Goal: Task Accomplishment & Management: Use online tool/utility

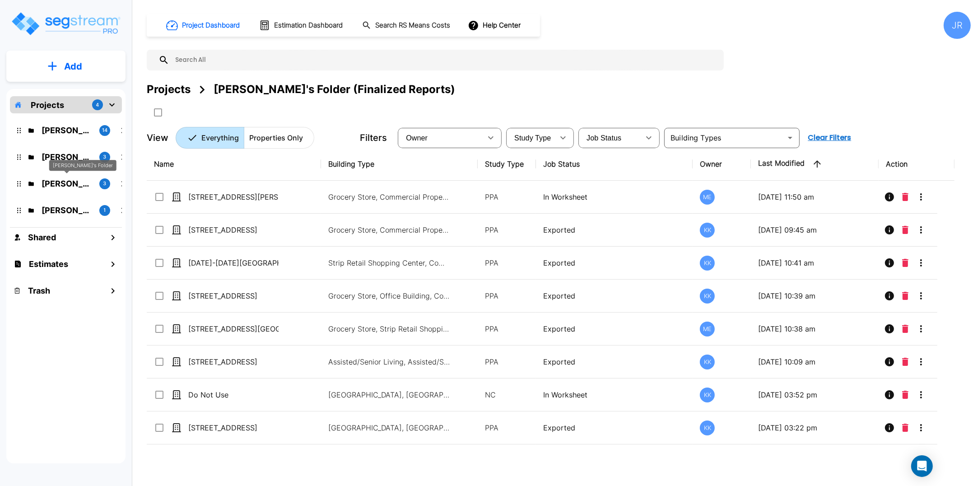
click at [75, 184] on p "[PERSON_NAME]'s Folder" at bounding box center [67, 183] width 51 height 12
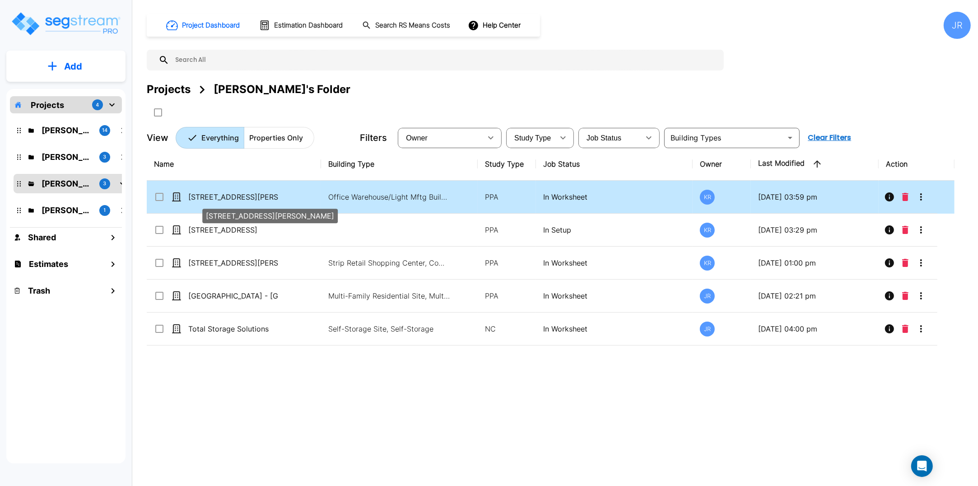
click at [213, 192] on p "[STREET_ADDRESS][PERSON_NAME]" at bounding box center [233, 196] width 90 height 11
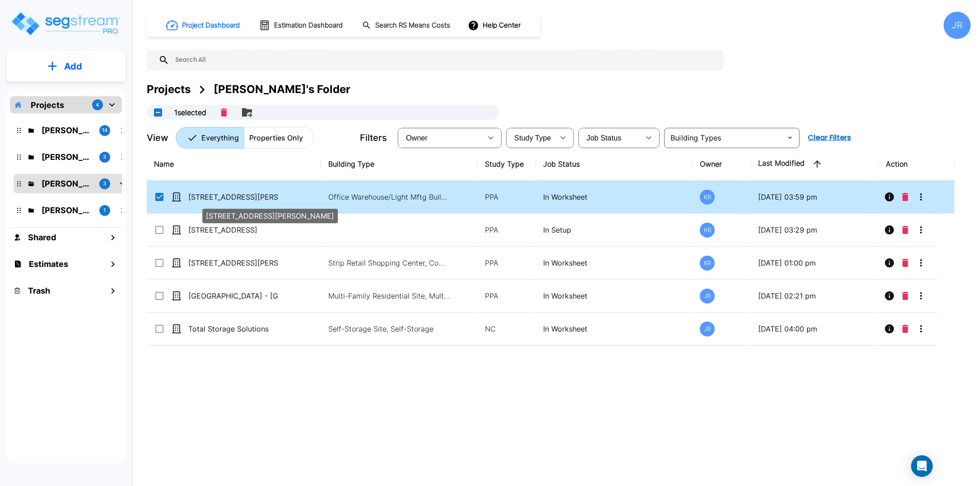
click at [213, 192] on p "[STREET_ADDRESS][PERSON_NAME]" at bounding box center [233, 196] width 90 height 11
checkbox input "false"
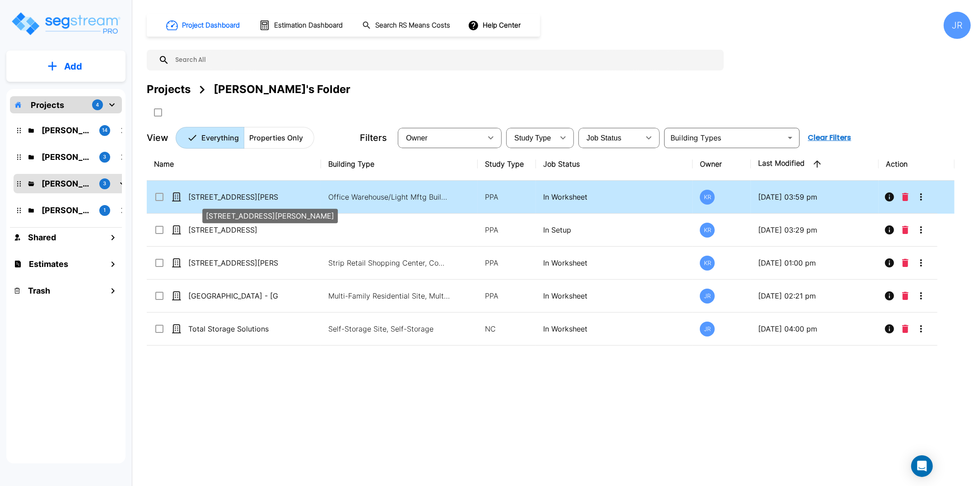
click at [213, 192] on p "[STREET_ADDRESS][PERSON_NAME]" at bounding box center [233, 196] width 90 height 11
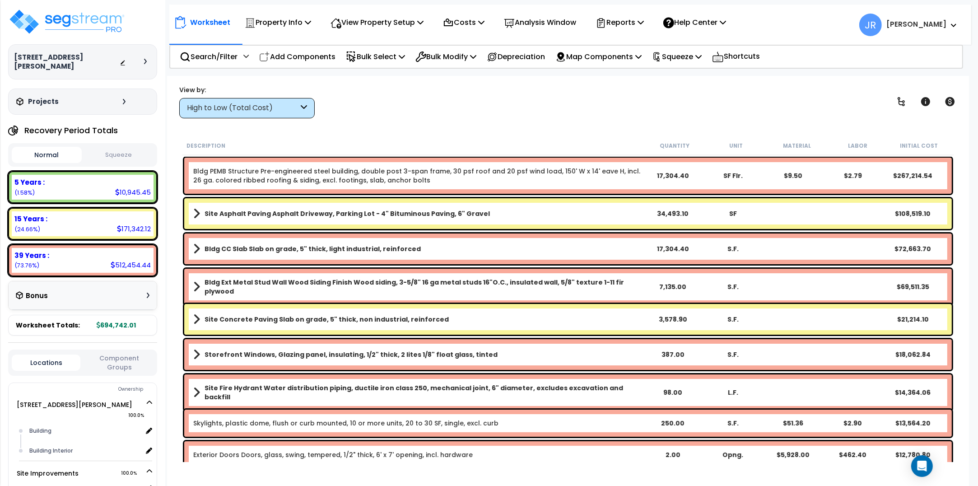
click at [296, 106] on div "High to Low (Total Cost)" at bounding box center [243, 108] width 112 height 10
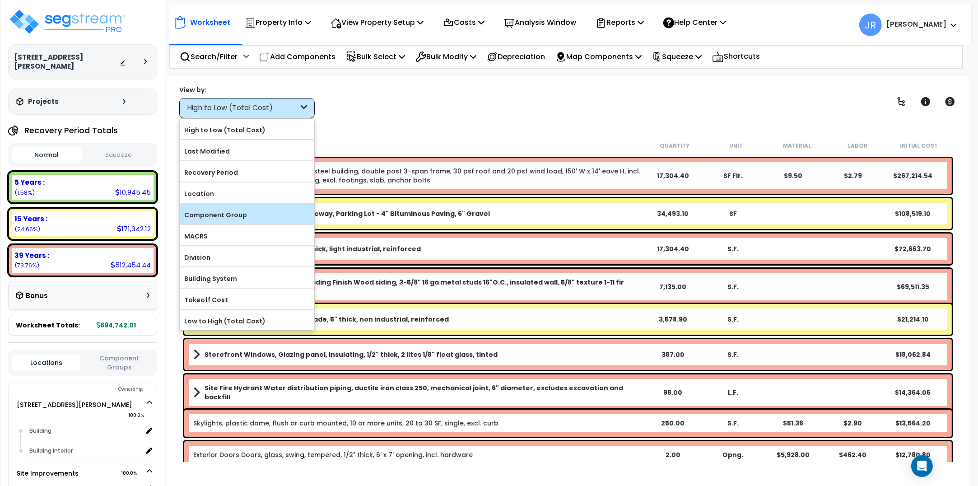
click at [238, 215] on label "Component Group" at bounding box center [247, 215] width 135 height 14
click at [0, 0] on input "Component Group" at bounding box center [0, 0] width 0 height 0
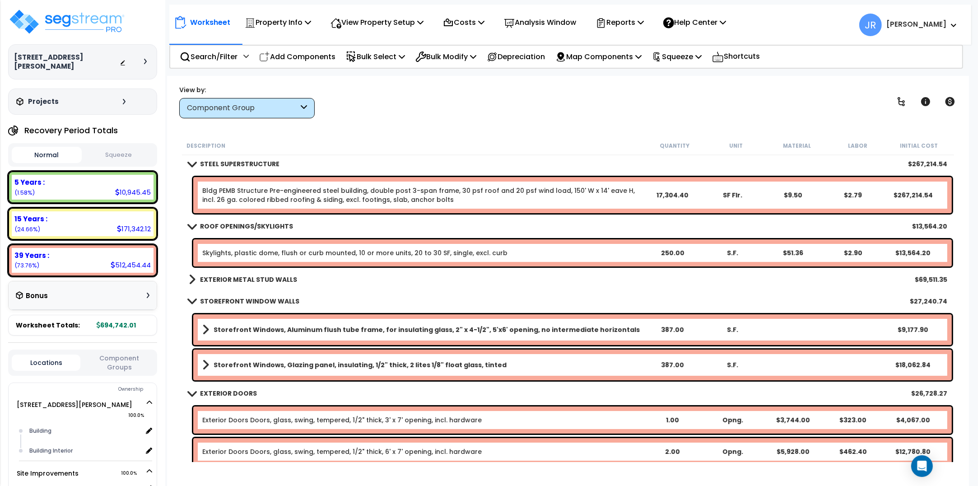
scroll to position [169, 0]
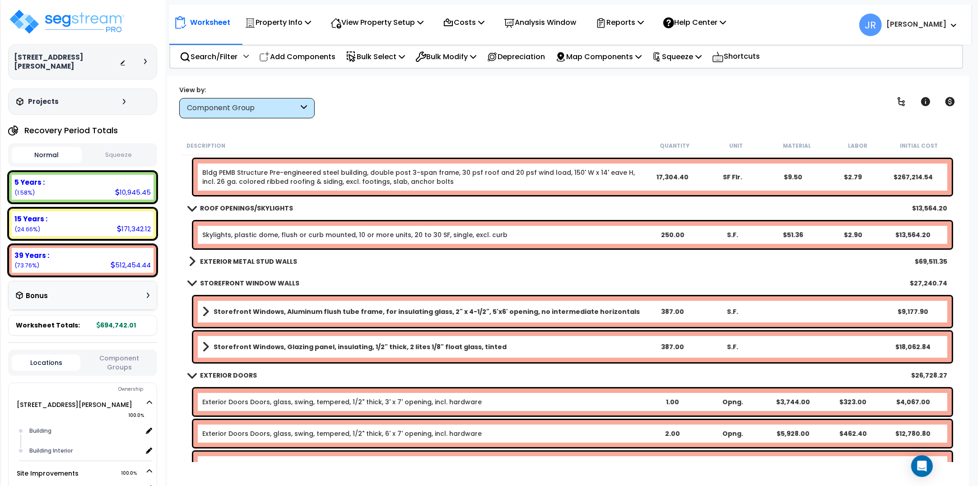
click at [295, 260] on div "EXTERIOR METAL STUD WALLS $69,511.35" at bounding box center [568, 262] width 768 height 22
click at [290, 260] on b "EXTERIOR METAL STUD WALLS" at bounding box center [248, 261] width 97 height 9
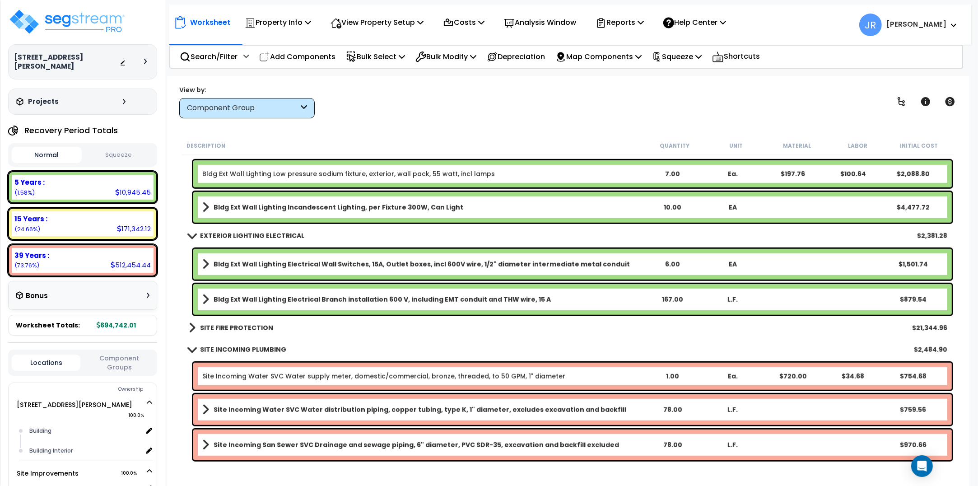
scroll to position [959, 0]
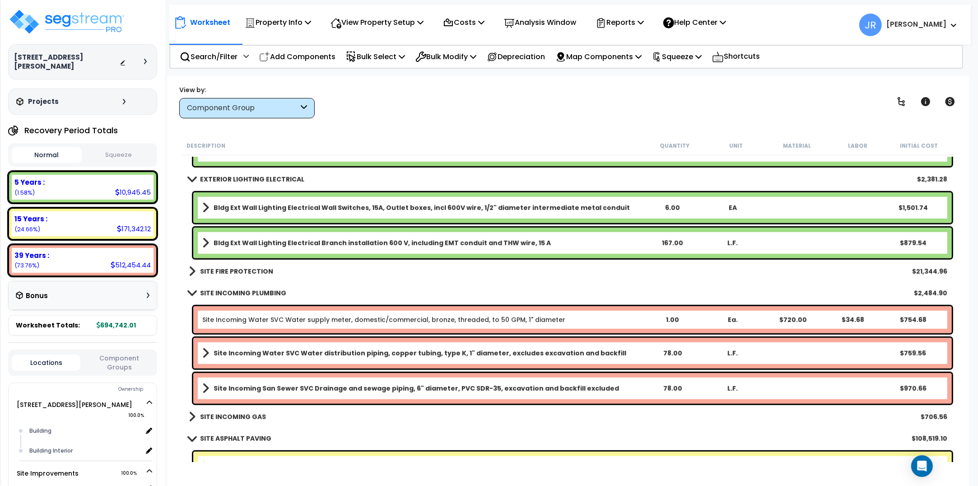
click at [263, 271] on b "SITE FIRE PROTECTION" at bounding box center [236, 271] width 73 height 9
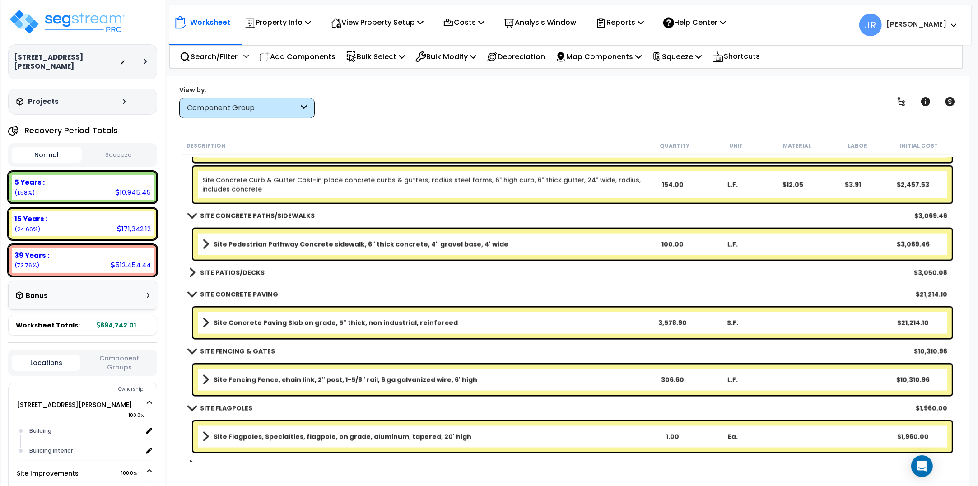
scroll to position [1524, 0]
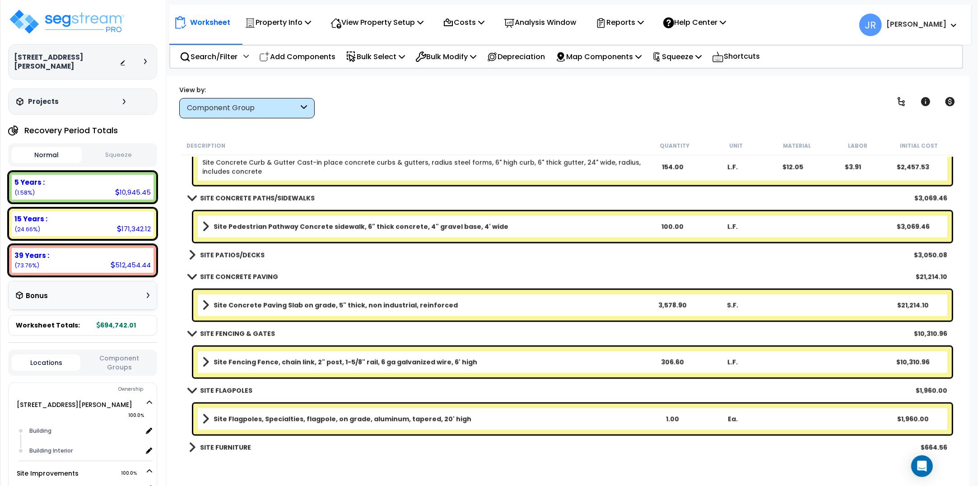
click at [262, 254] on div "SITE PATIOS/DECKS $3,050.08" at bounding box center [568, 255] width 768 height 22
click at [254, 254] on b "SITE PATIOS/DECKS" at bounding box center [232, 255] width 65 height 9
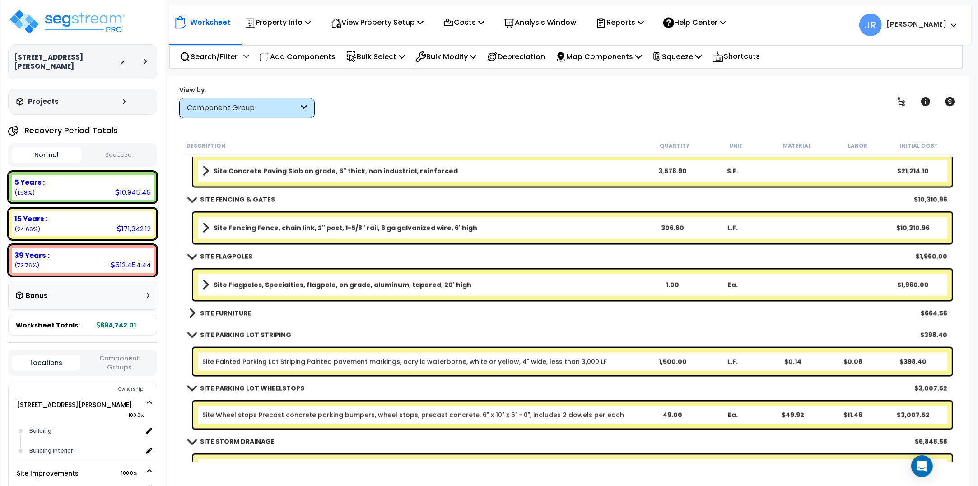
scroll to position [1750, 0]
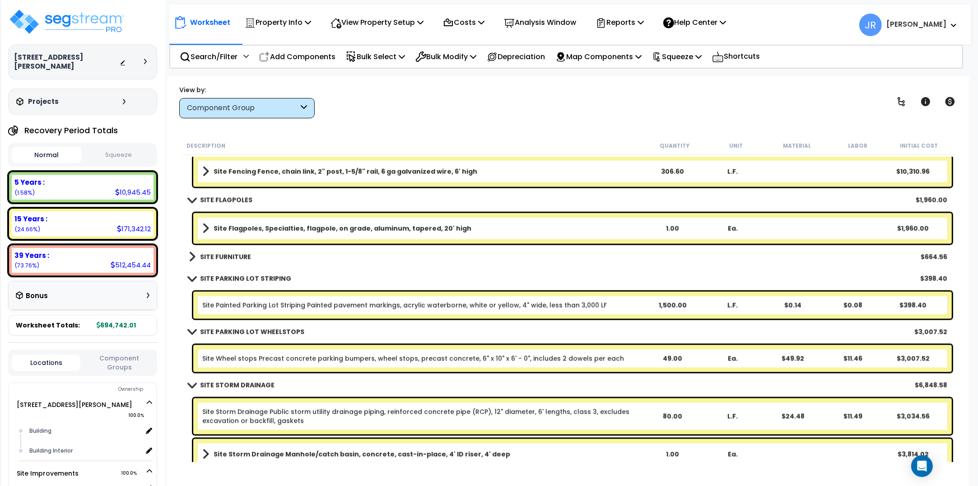
click at [266, 305] on link "Site Painted Parking Lot Striping Painted pavement markings, acrylic waterborne…" at bounding box center [404, 305] width 405 height 9
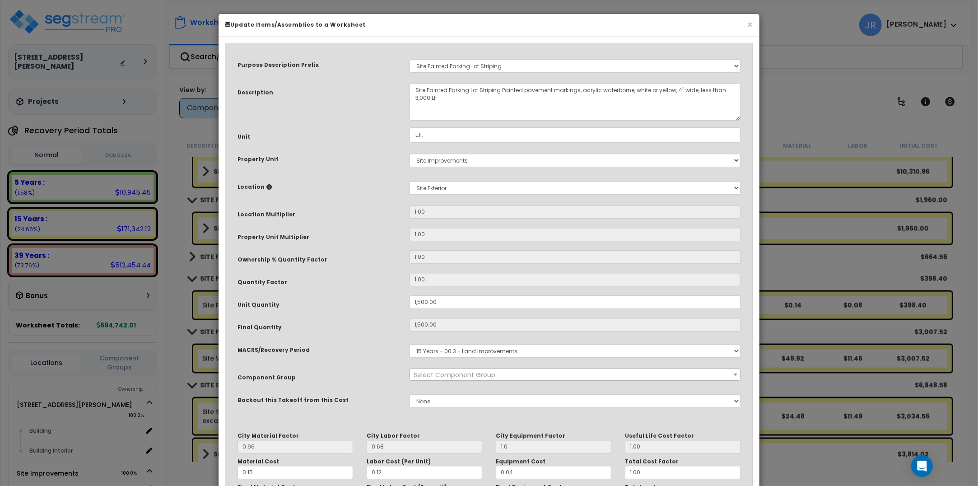
select select "57210"
drag, startPoint x: 440, startPoint y: 302, endPoint x: 412, endPoint y: 301, distance: 28.4
click at [412, 301] on input "1,500.00" at bounding box center [575, 302] width 331 height 14
type input "1"
type input "1,500"
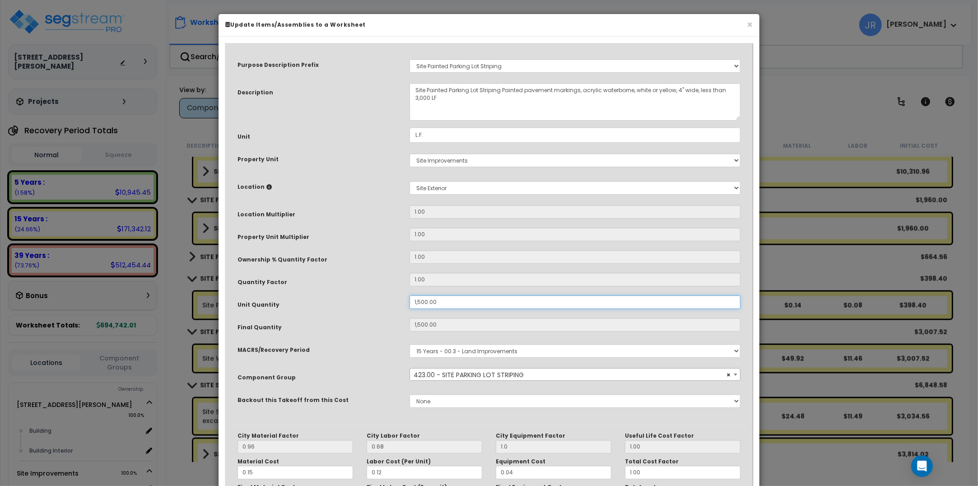
type input "$390.00"
type input "1"
type input "$0.26"
type input "19"
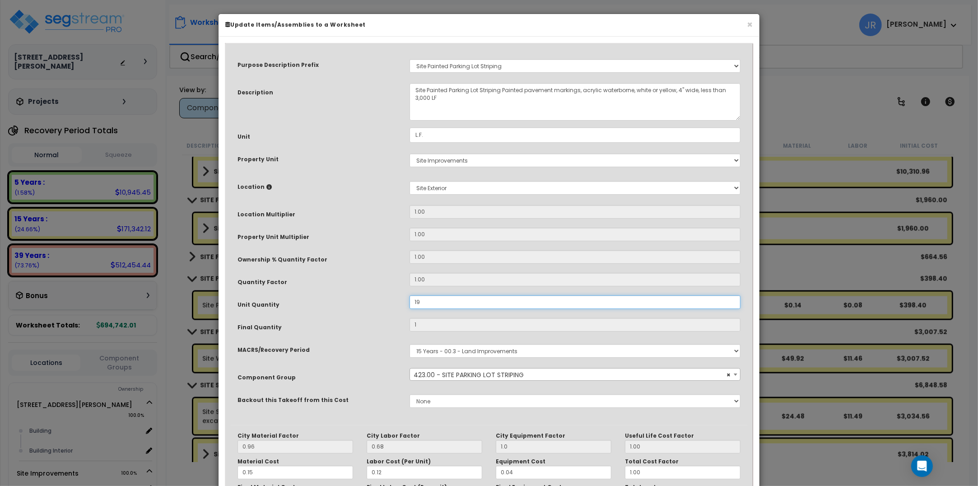
type input "$4.94"
type input "195"
type input "$50.70"
type input "1,958"
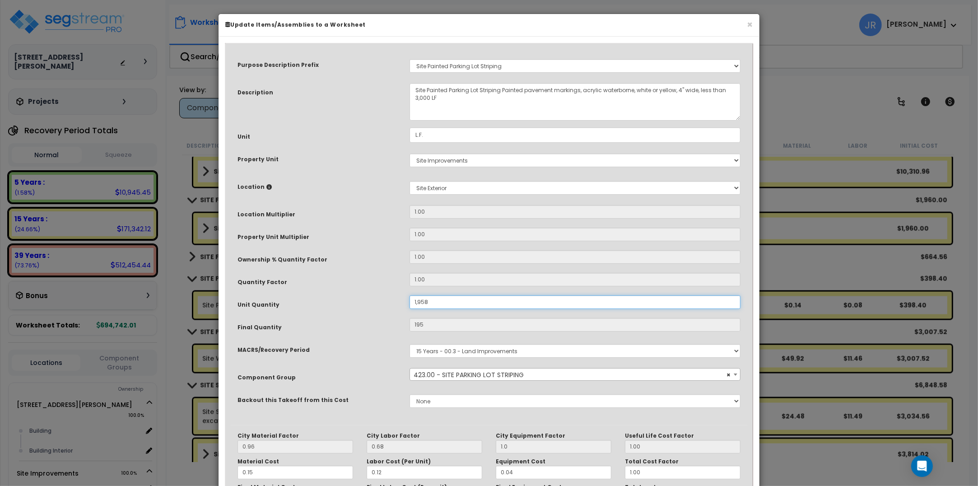
type input "1,958"
type input "$509.08"
type input "1,958."
type input "1,958"
type input "1,958.5"
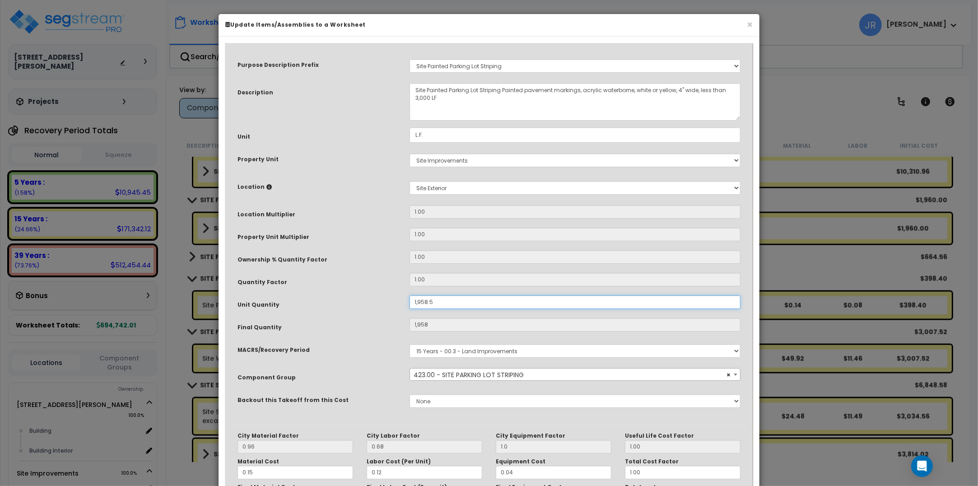
type input "1,958.5"
type input "$509.21"
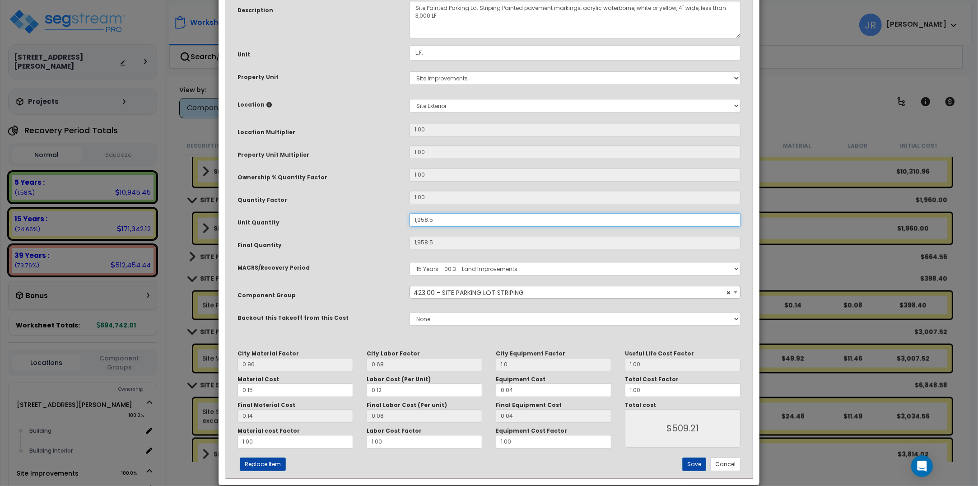
scroll to position [96, 0]
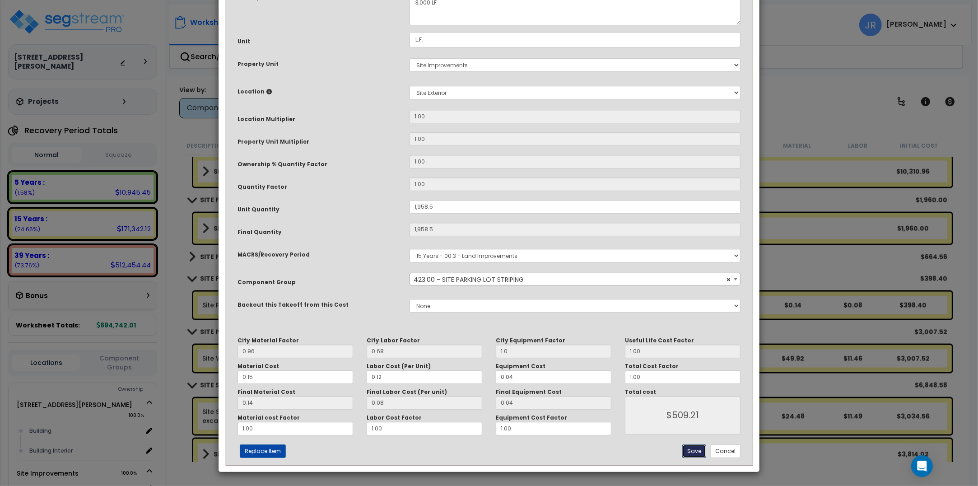
click at [691, 450] on button "Save" at bounding box center [694, 451] width 24 height 14
type input "1958.50"
type input "1.00"
type input "509.21"
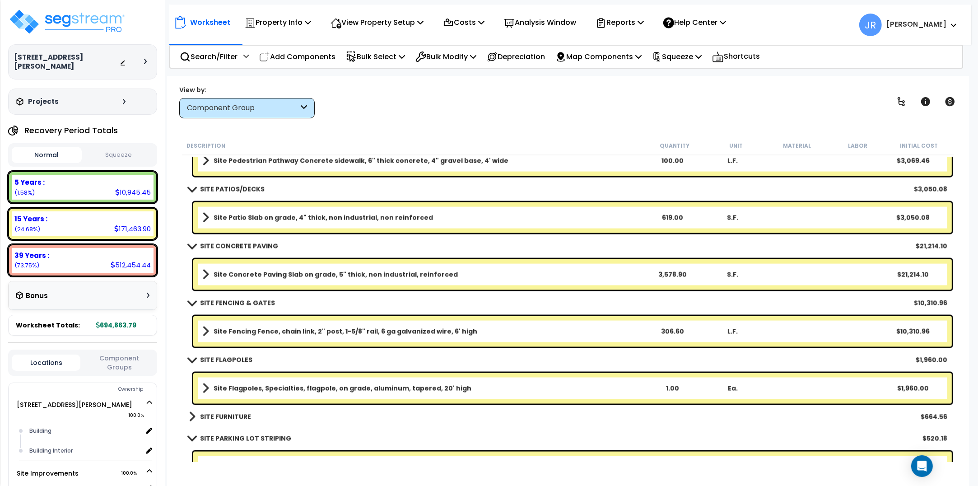
scroll to position [1533, 0]
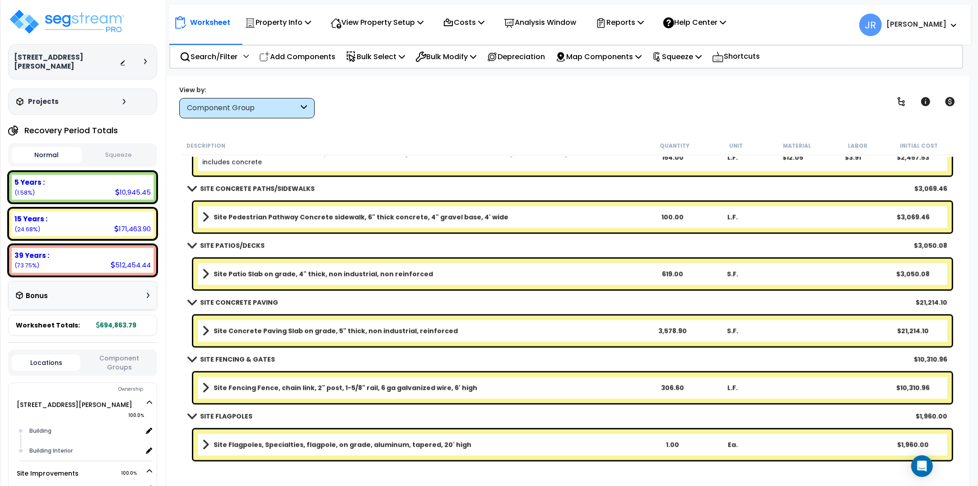
click at [316, 217] on b "Site Pedestrian Pathway Concrete sidewalk, 6" thick concrete, 4" gravel base, 4…" at bounding box center [361, 217] width 295 height 9
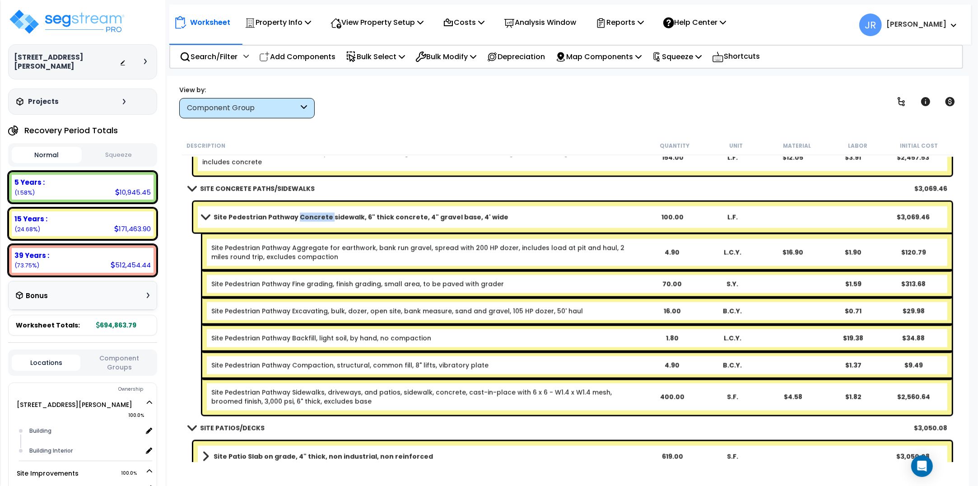
click at [316, 217] on b "Site Pedestrian Pathway Concrete sidewalk, 6" thick concrete, 4" gravel base, 4…" at bounding box center [361, 217] width 295 height 9
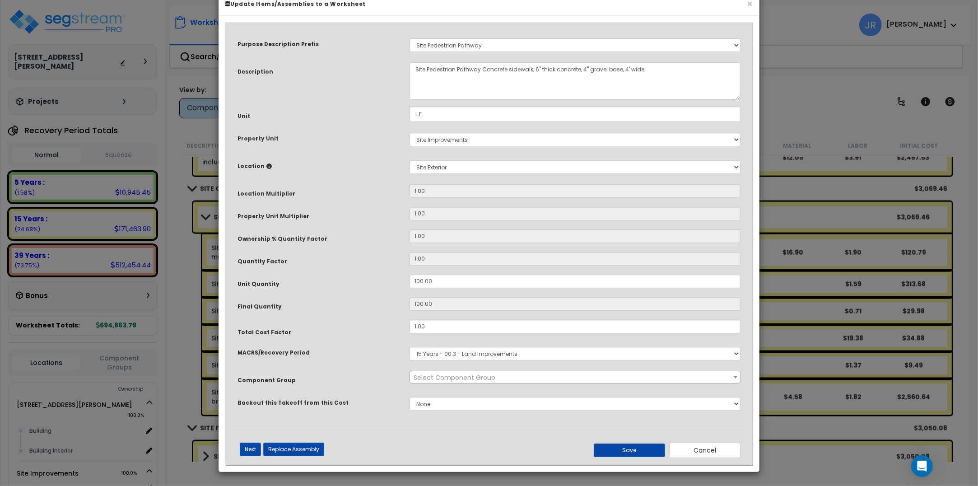
scroll to position [0, 0]
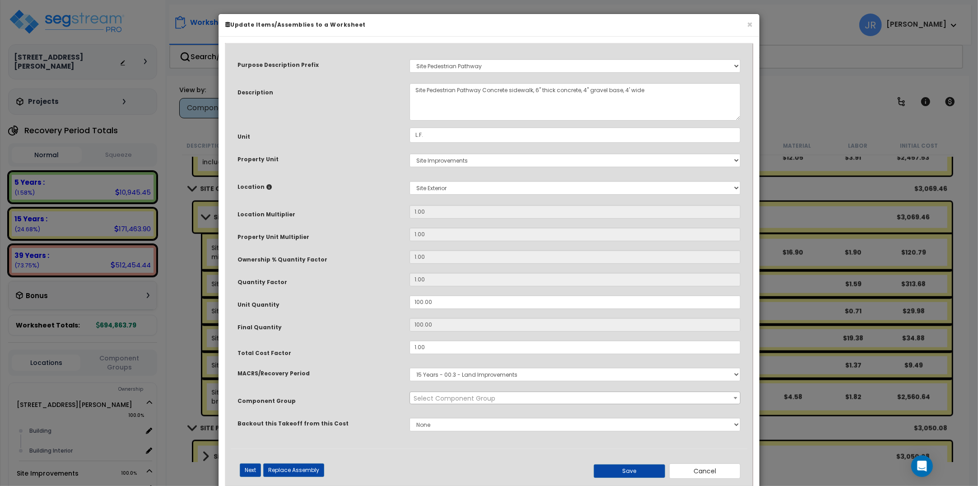
select select "57161"
drag, startPoint x: 437, startPoint y: 299, endPoint x: 410, endPoint y: 300, distance: 26.7
click at [410, 300] on input "100.00" at bounding box center [575, 302] width 331 height 14
type input "1"
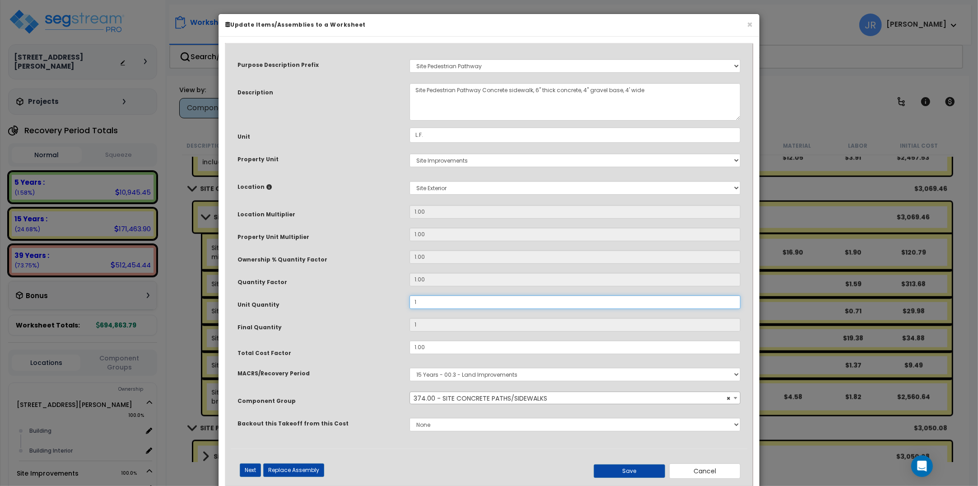
type input "19"
type input "193"
type input "193.6"
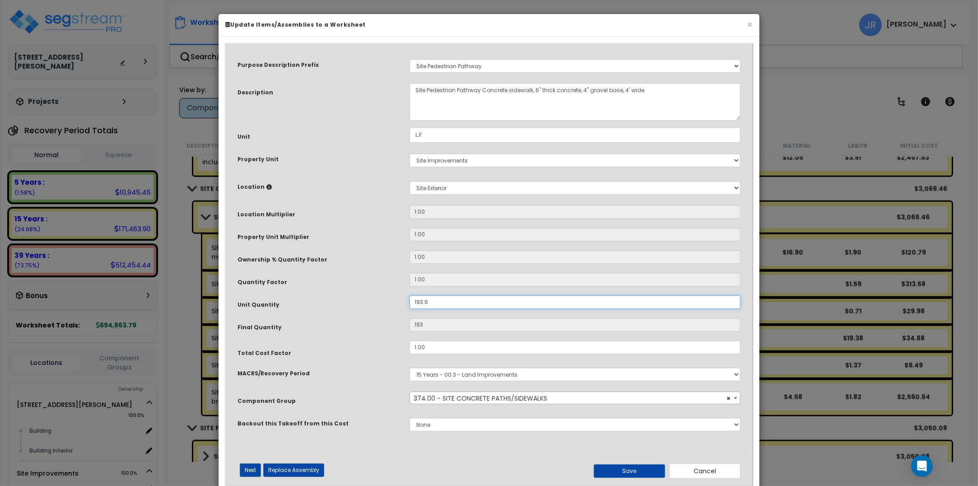
type input "193.6"
click at [615, 468] on button "Save" at bounding box center [629, 471] width 71 height 14
type input "193.60"
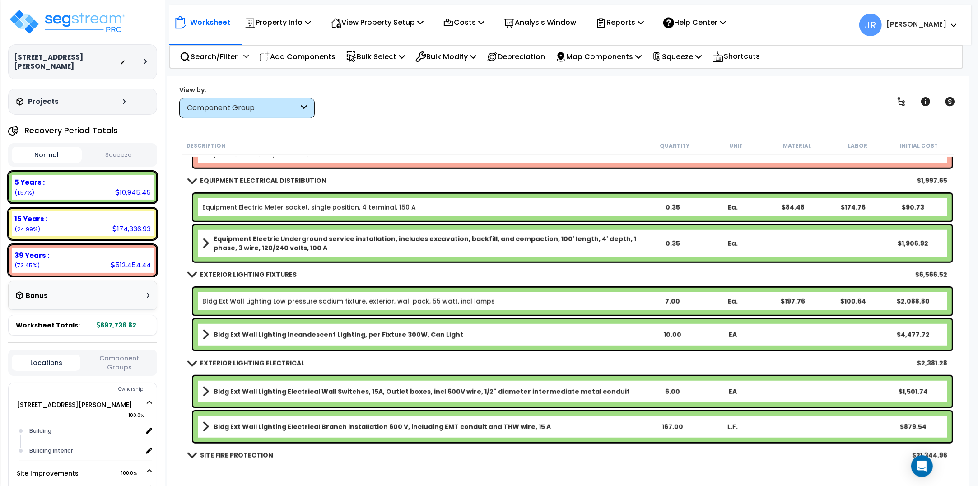
scroll to position [743, 0]
